Goal: Information Seeking & Learning: Learn about a topic

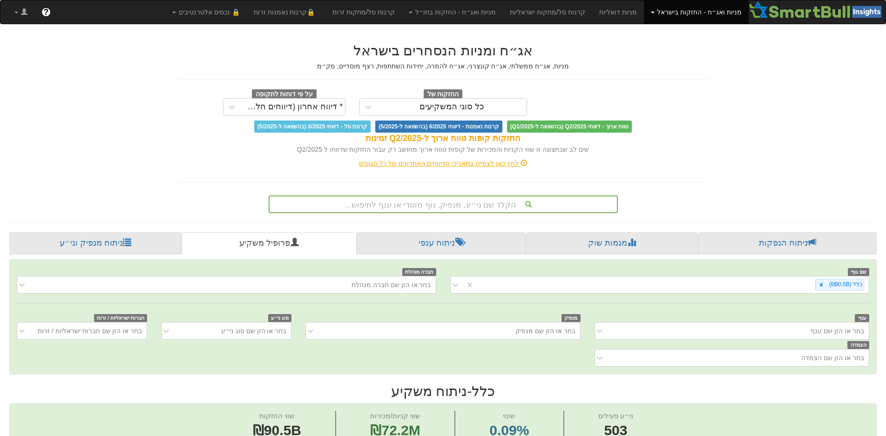
scroll to position [8, 0]
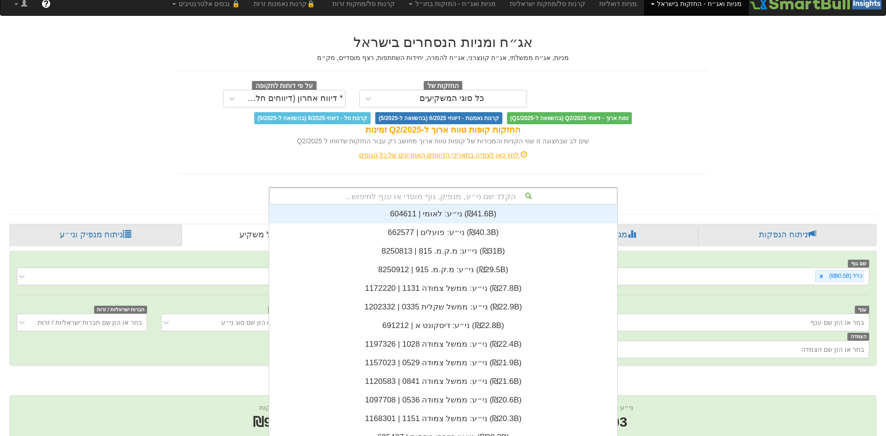
click at [459, 203] on div "הקלד שם ני״ע, מנפיק, גוף מוסדי או ענף לחיפוש..." at bounding box center [443, 196] width 349 height 18
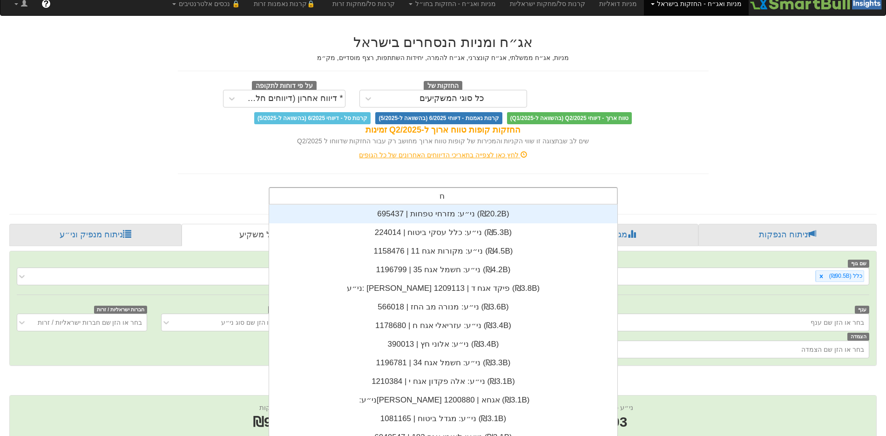
type input "חשמל"
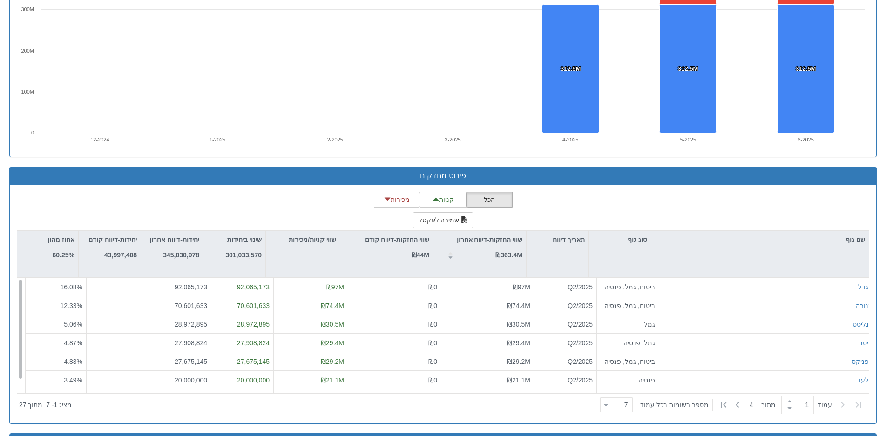
scroll to position [745, 0]
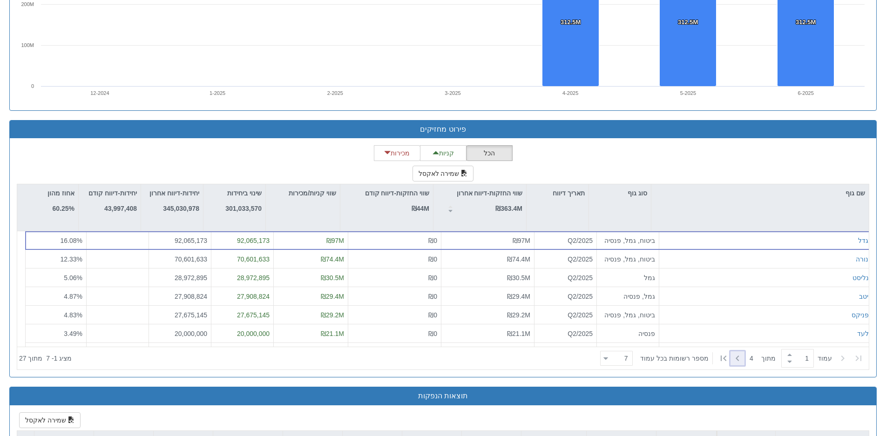
click at [735, 358] on icon at bounding box center [737, 358] width 11 height 11
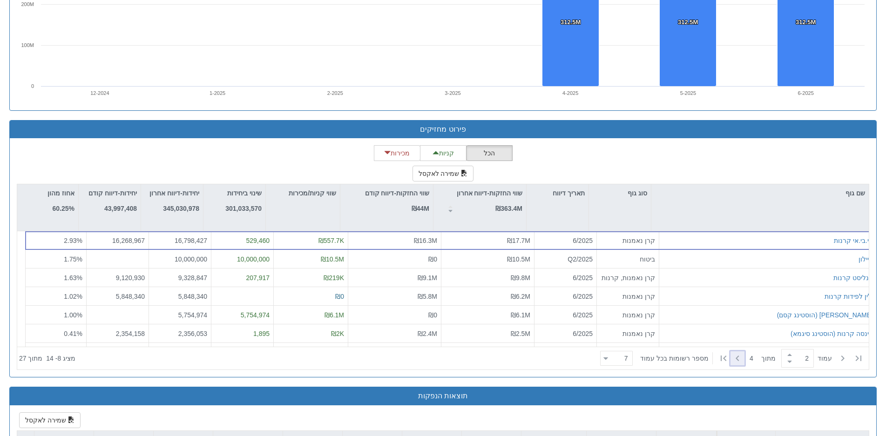
click at [735, 358] on icon at bounding box center [737, 358] width 11 height 11
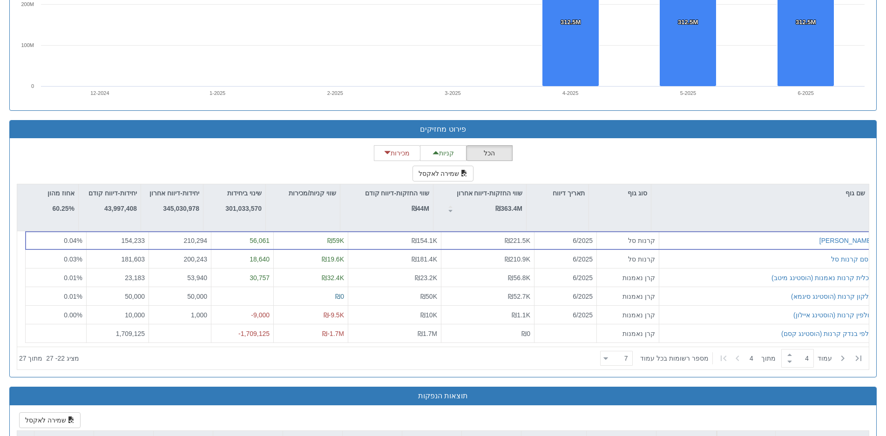
click at [735, 358] on icon at bounding box center [737, 358] width 11 height 11
click at [862, 357] on icon at bounding box center [858, 358] width 11 height 11
type input "1"
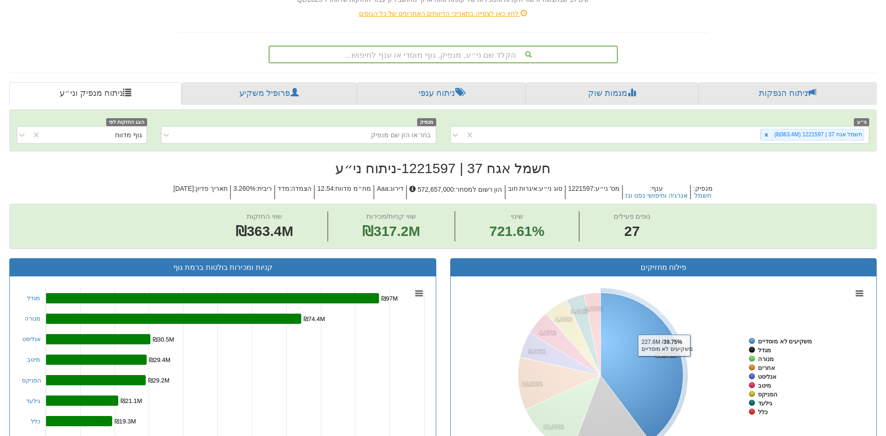
scroll to position [196, 0]
